Goal: Task Accomplishment & Management: Use online tool/utility

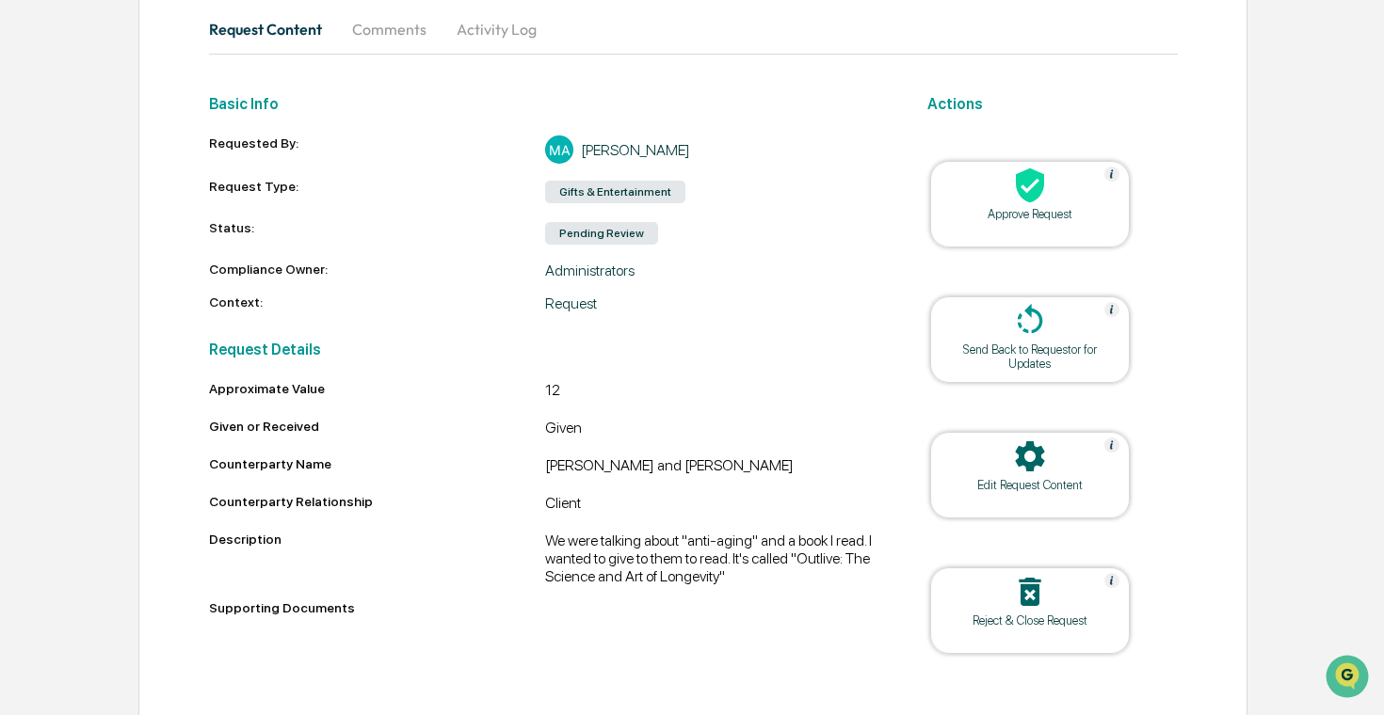
scroll to position [215, 0]
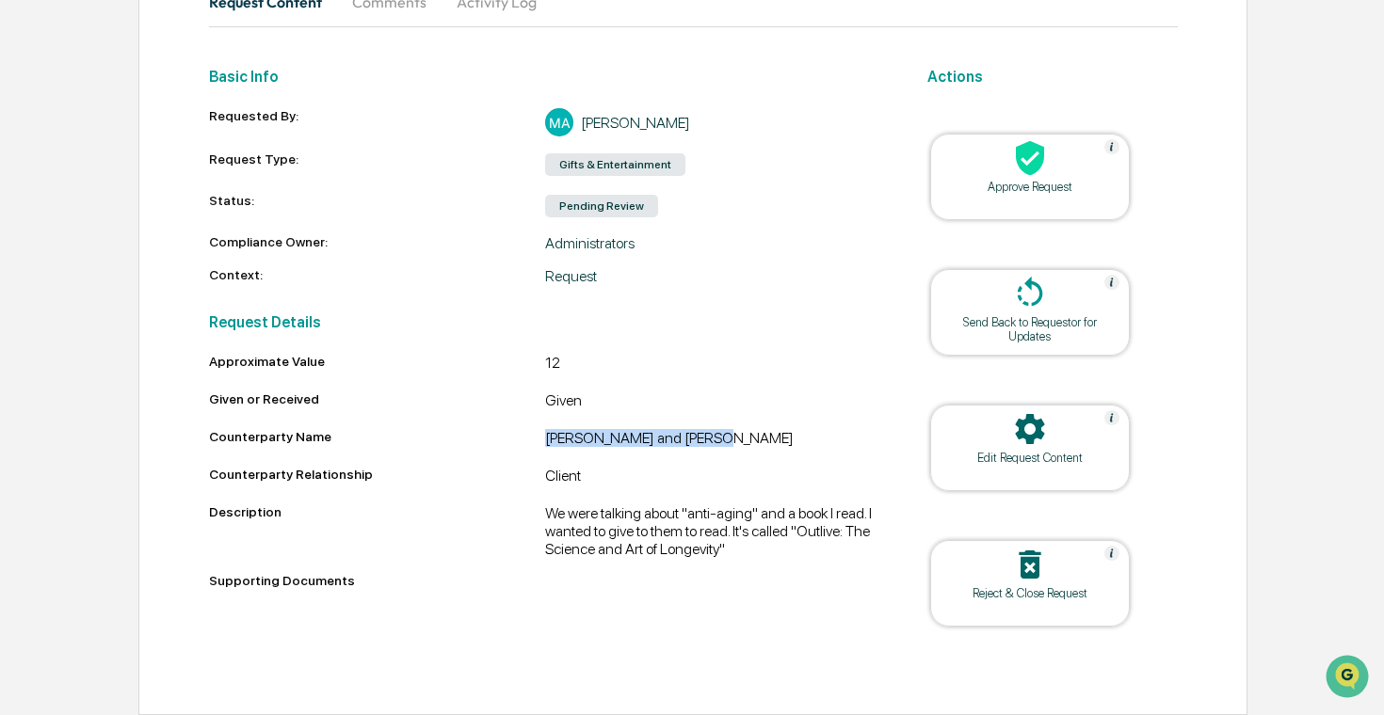
drag, startPoint x: 725, startPoint y: 434, endPoint x: 518, endPoint y: 441, distance: 207.2
click at [518, 441] on div "Counterparty Name [PERSON_NAME] and [PERSON_NAME]" at bounding box center [545, 440] width 673 height 23
click at [556, 437] on div "[PERSON_NAME] and [PERSON_NAME]" at bounding box center [713, 440] width 337 height 23
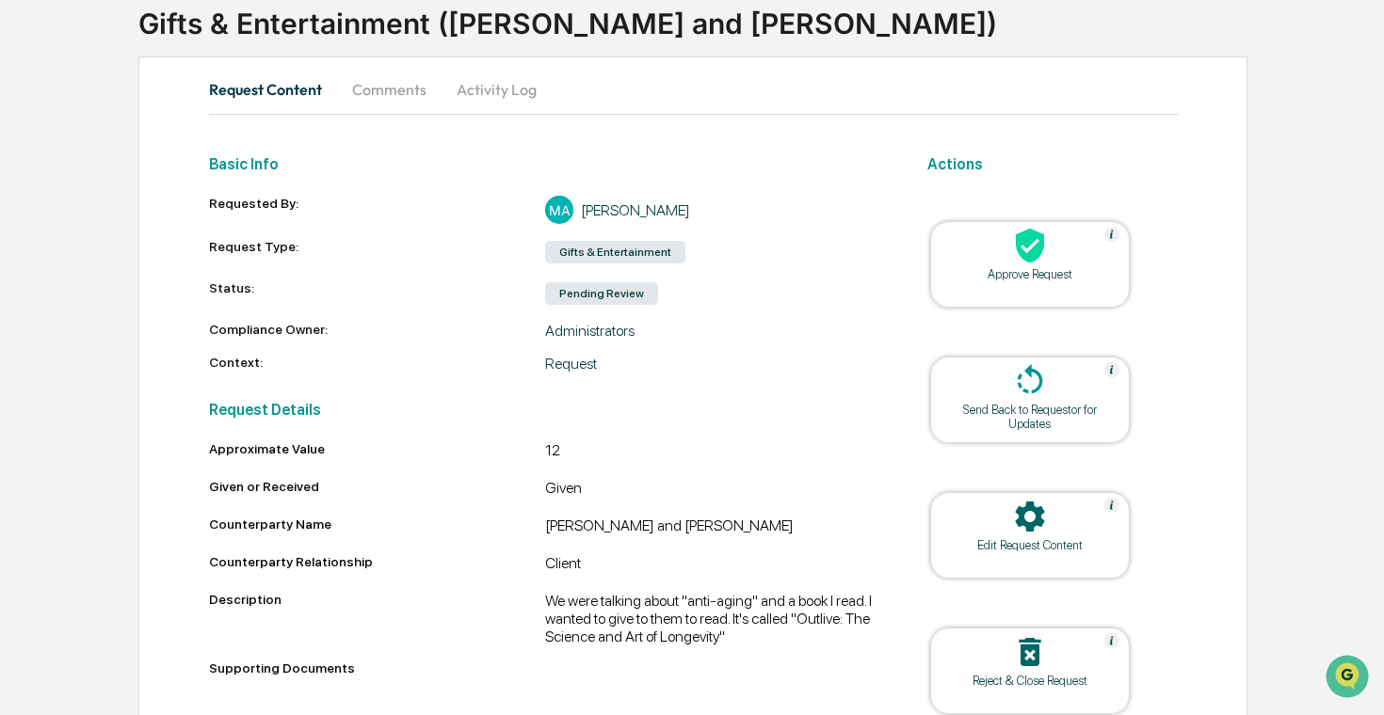
scroll to position [131, 0]
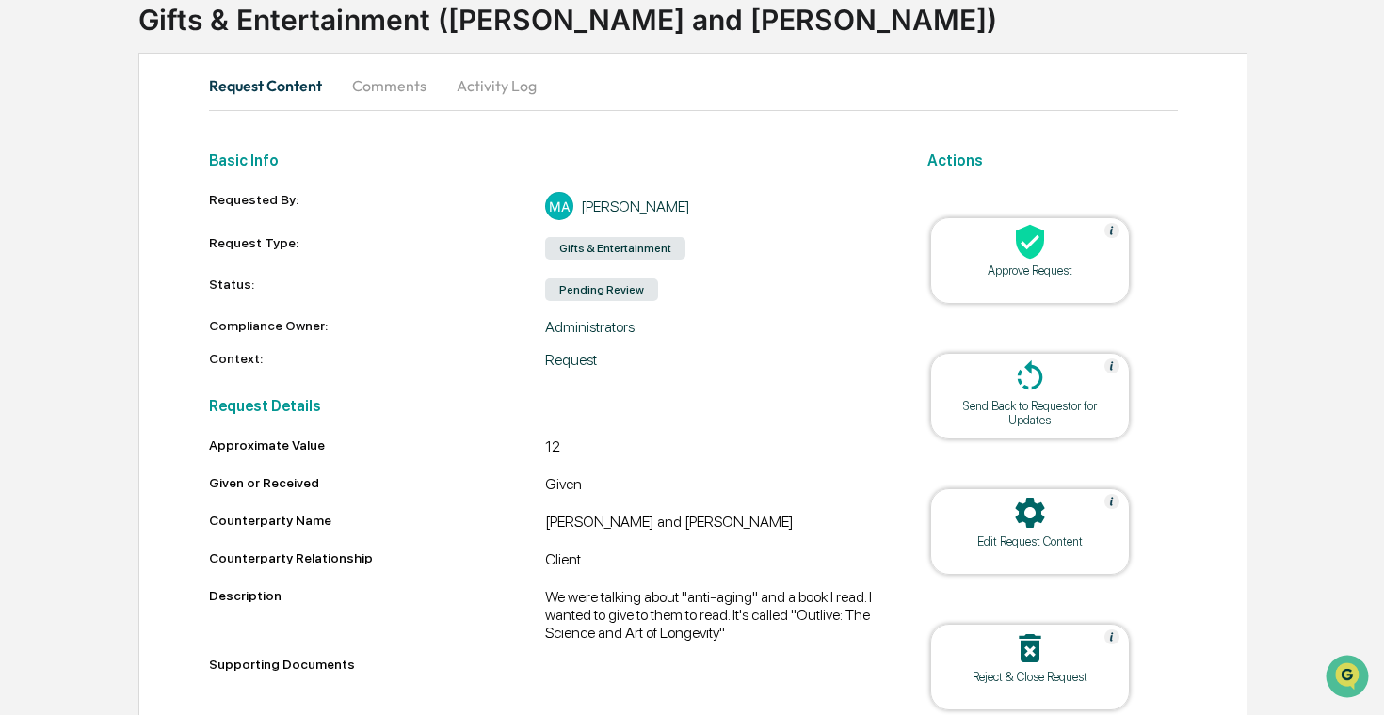
click at [637, 527] on div "[PERSON_NAME] and [PERSON_NAME]" at bounding box center [713, 524] width 337 height 23
copy div "[PERSON_NAME] and [PERSON_NAME]"
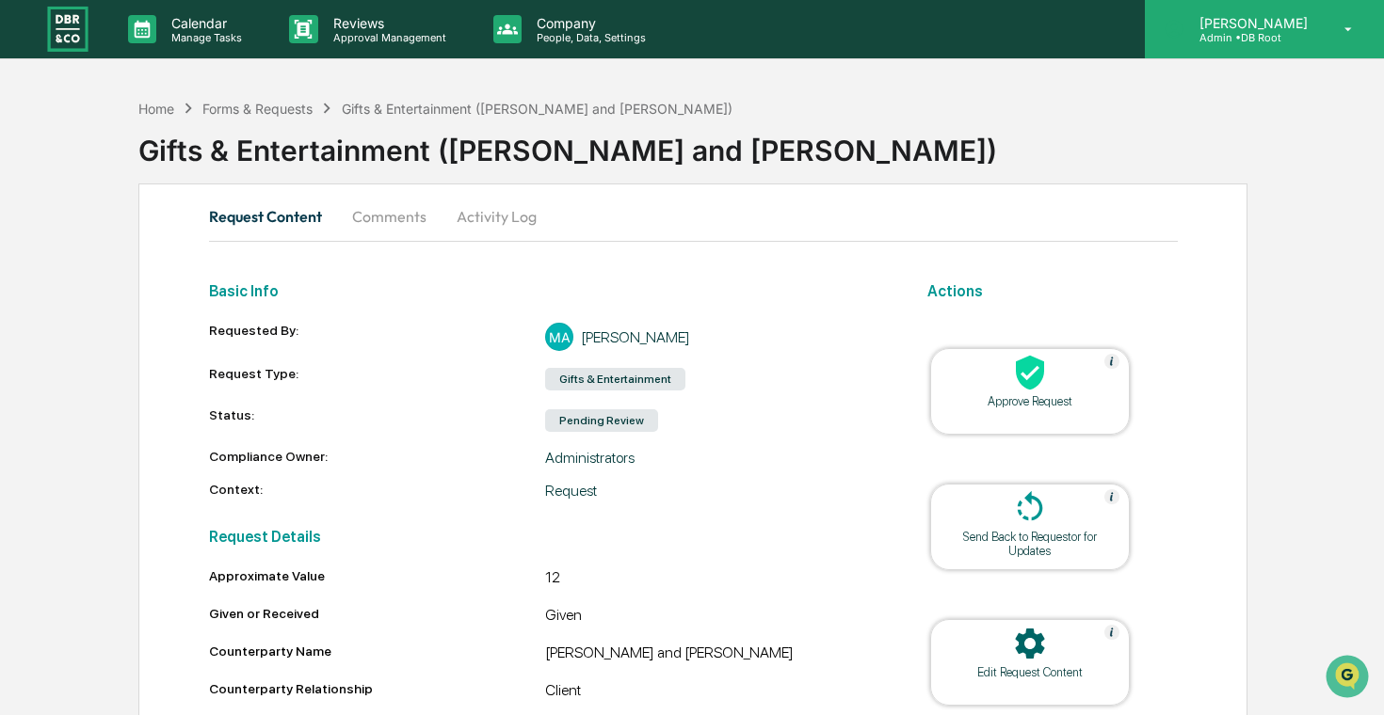
click at [1226, 44] on div "[PERSON_NAME] Admin • DB Root" at bounding box center [1264, 29] width 239 height 58
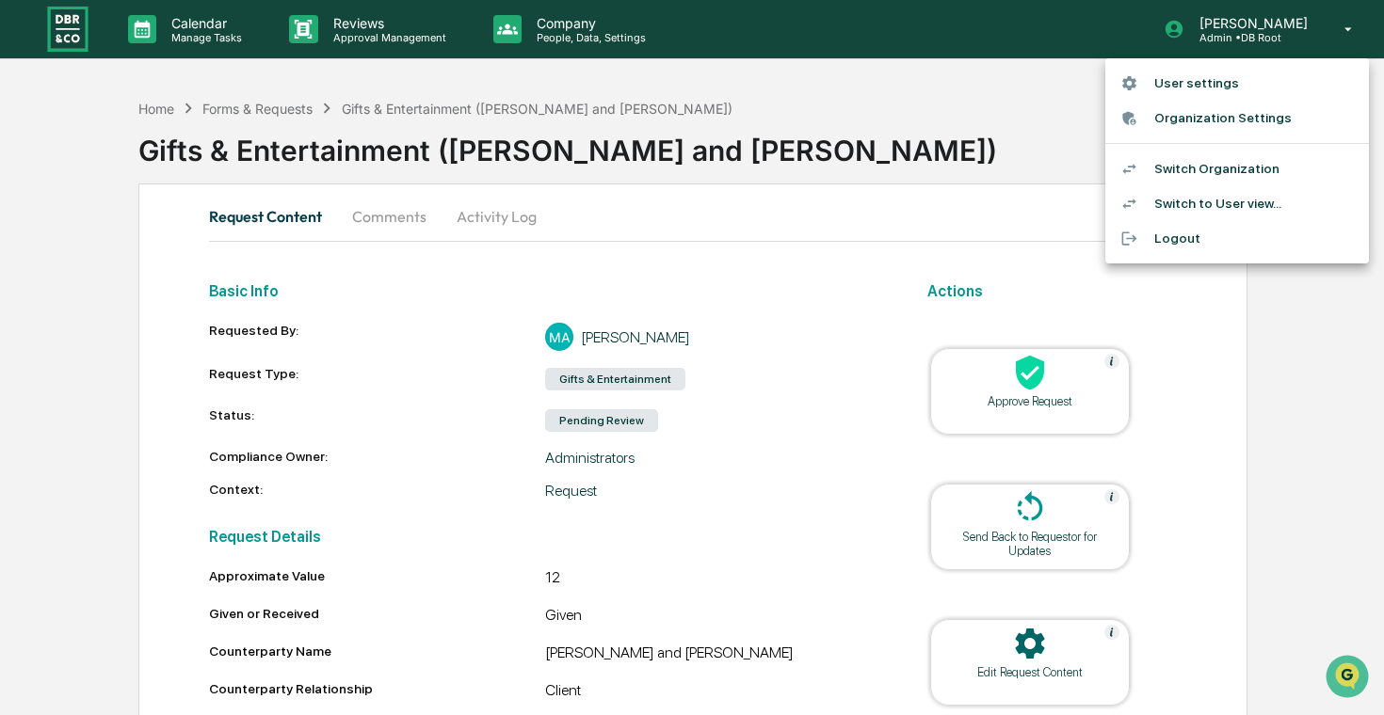
click at [1186, 161] on li "Switch Organization" at bounding box center [1237, 169] width 264 height 35
